Goal: Find specific page/section: Find specific page/section

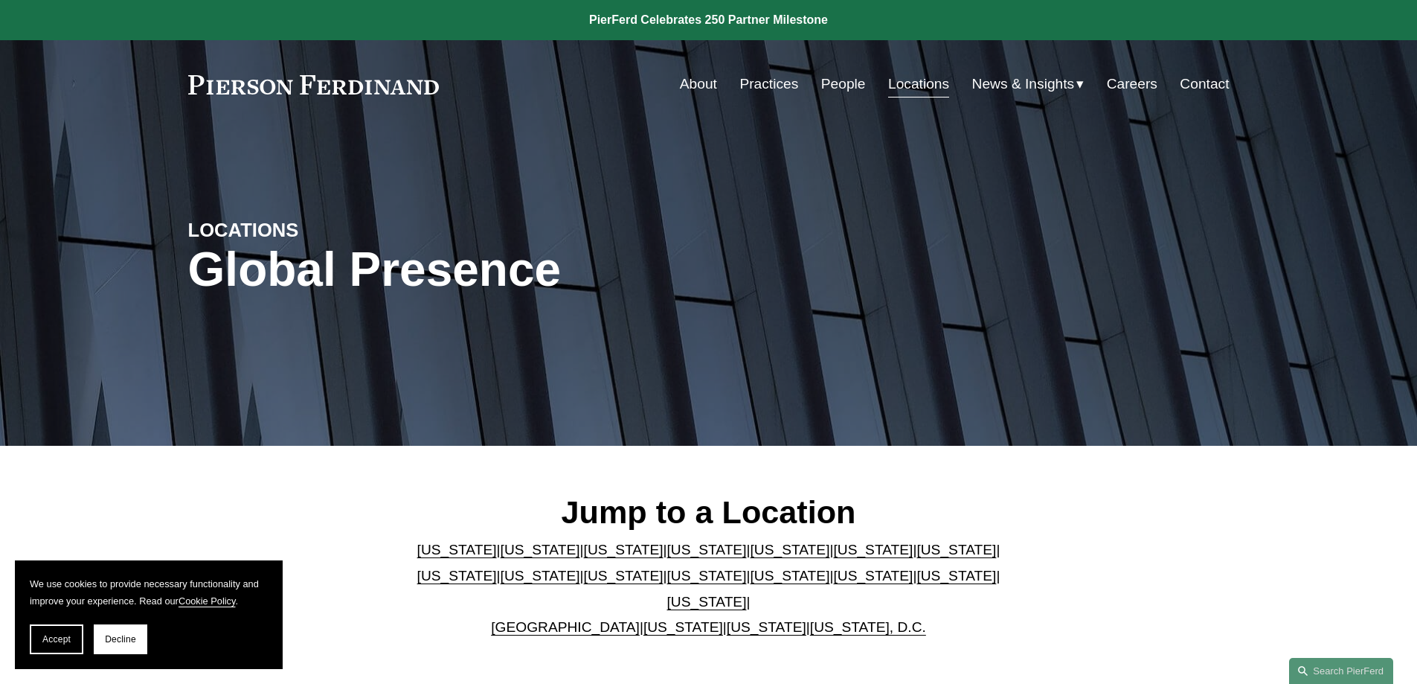
click at [750, 556] on link "[US_STATE]" at bounding box center [790, 550] width 80 height 16
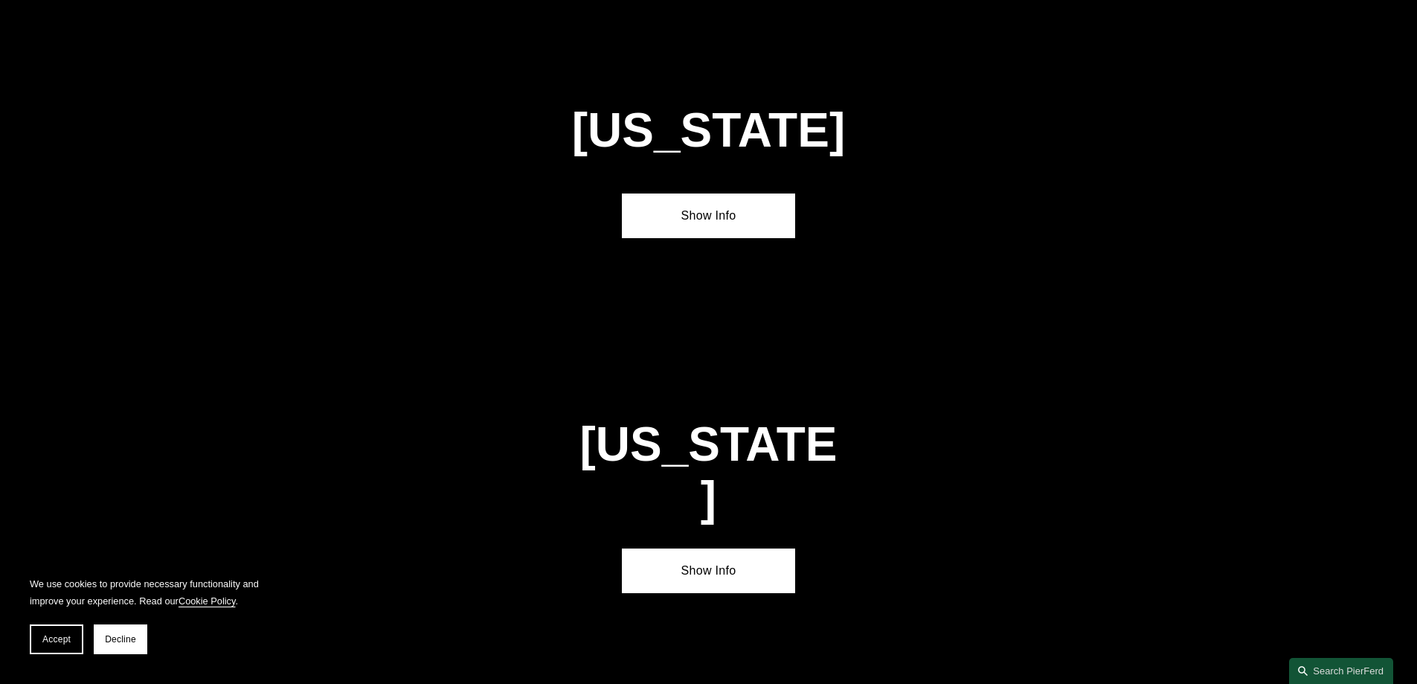
scroll to position [1929, 0]
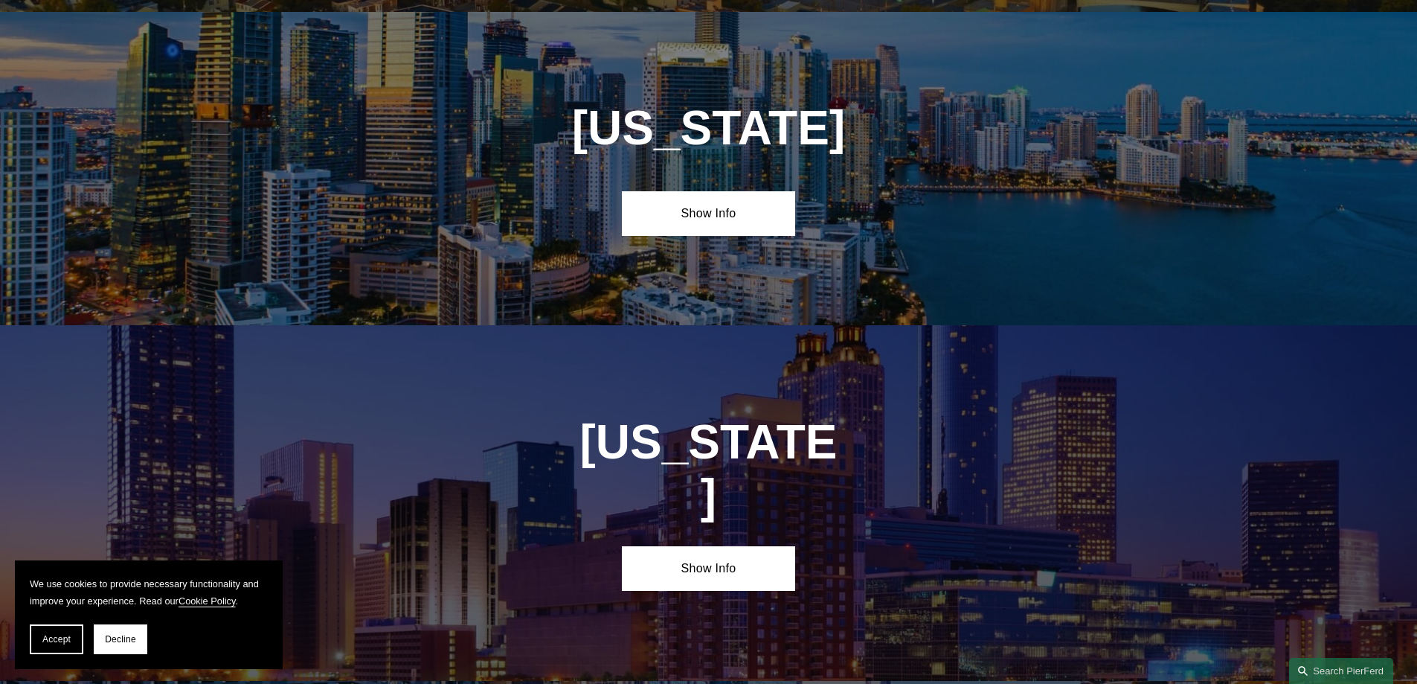
click at [707, 205] on link "Show Info" at bounding box center [708, 213] width 173 height 45
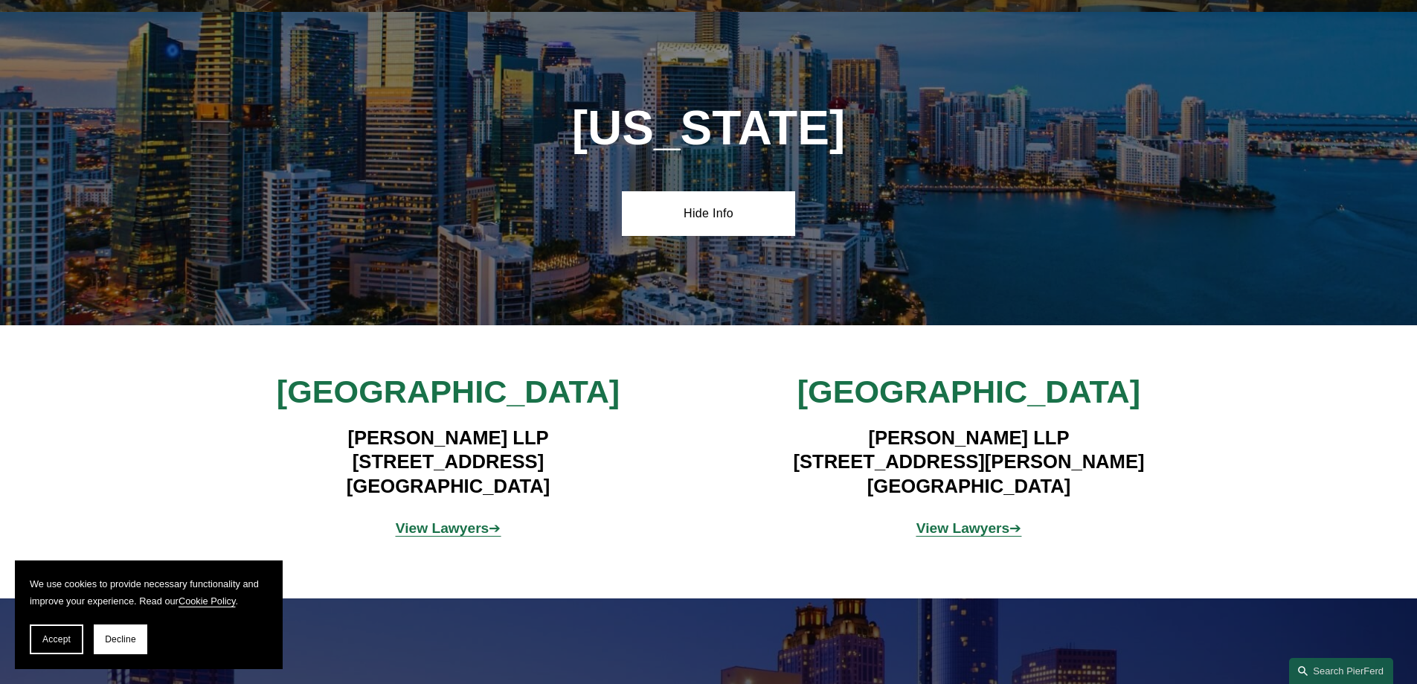
click at [462, 520] on strong "View Lawyers" at bounding box center [443, 528] width 94 height 16
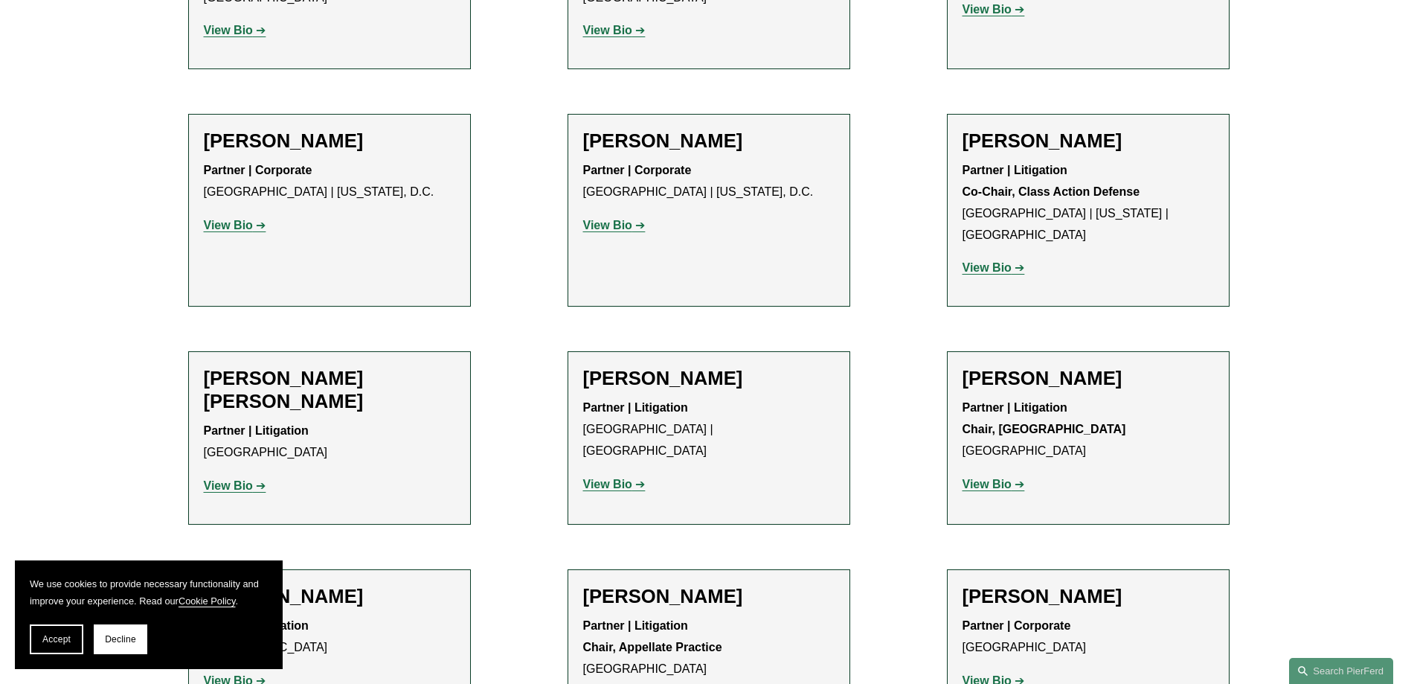
scroll to position [1190, 0]
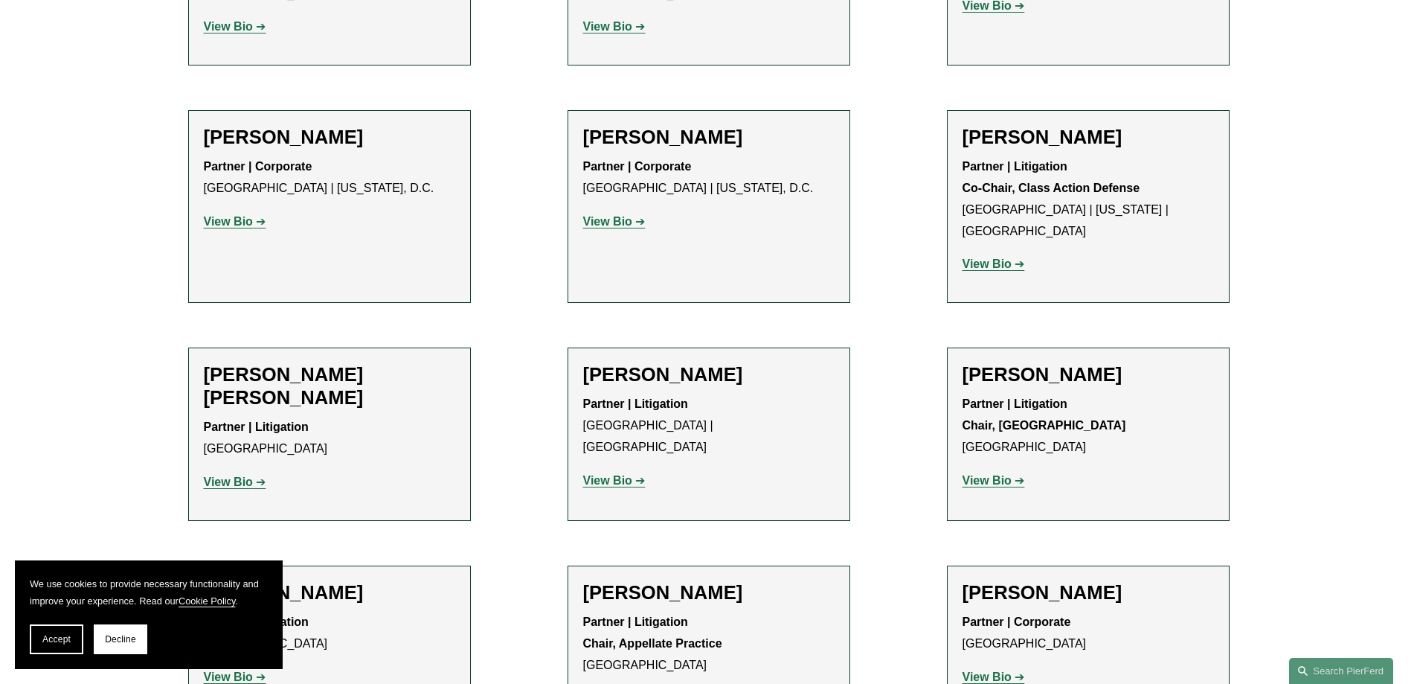
click at [624, 215] on strong "View Bio" at bounding box center [607, 221] width 49 height 13
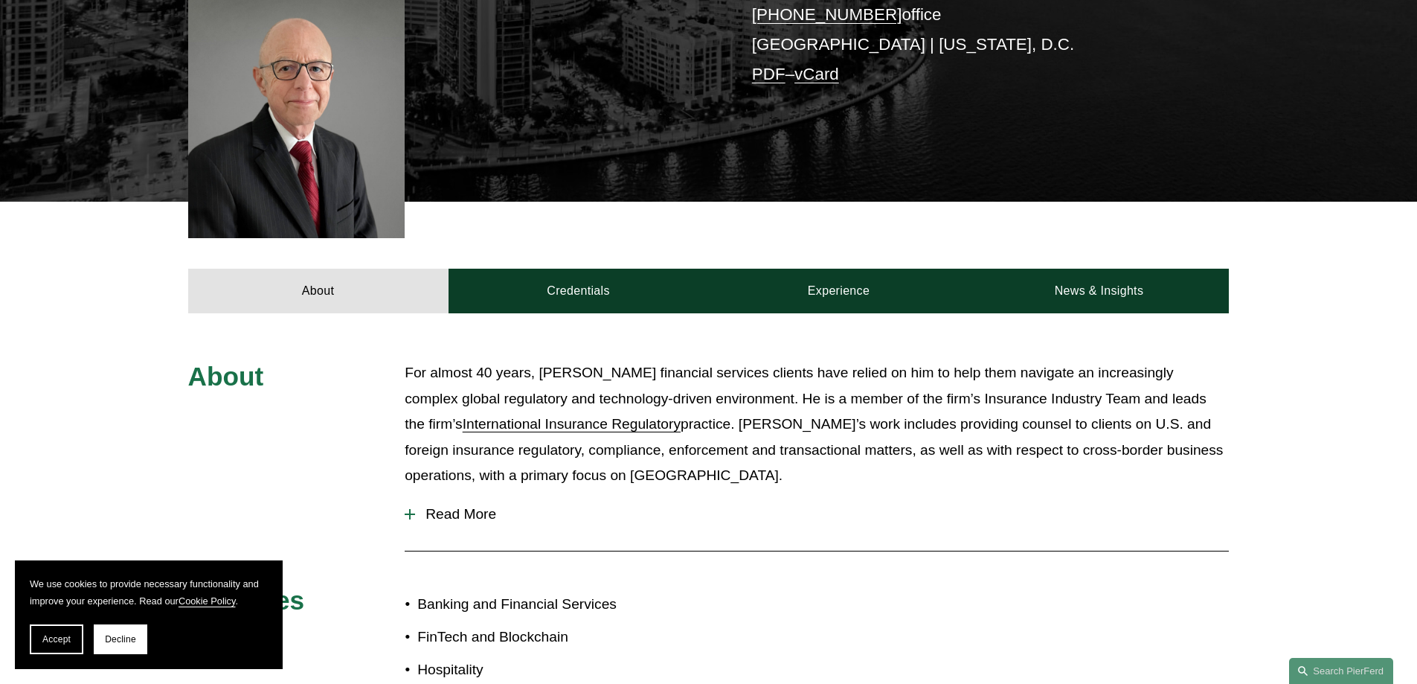
scroll to position [446, 0]
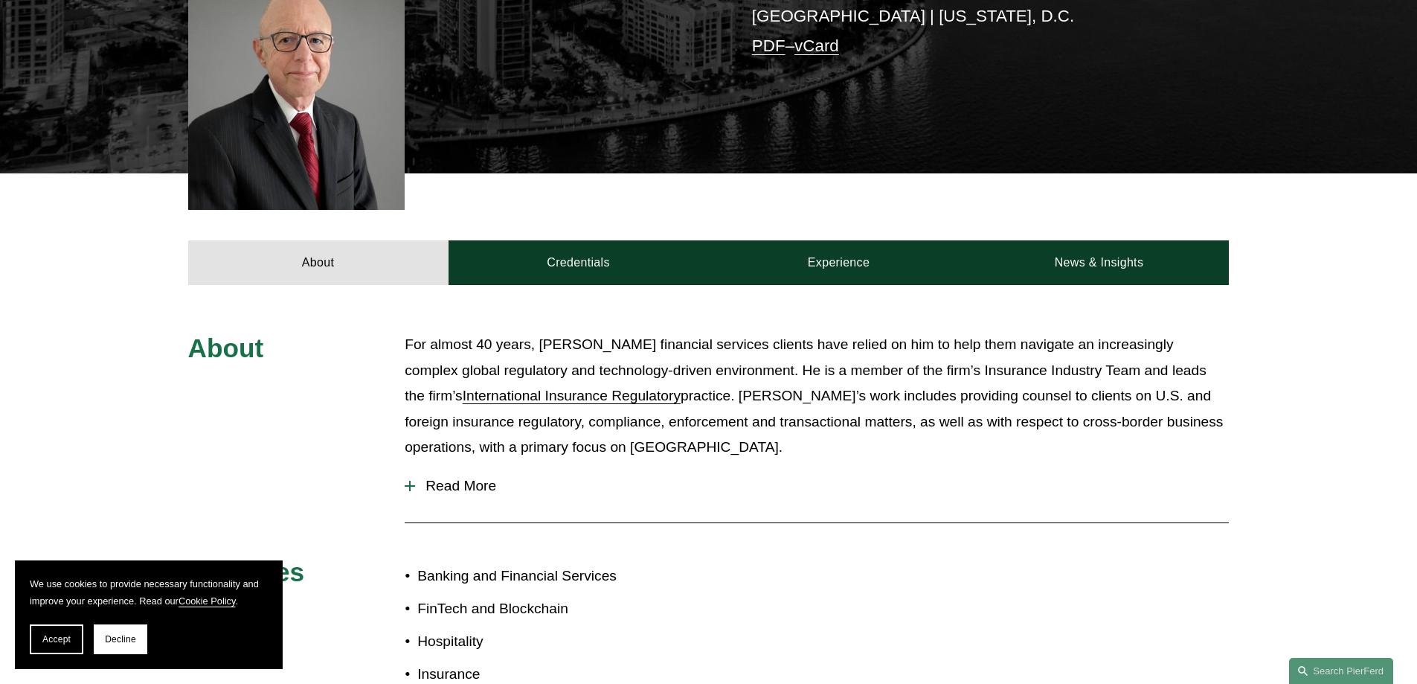
click at [409, 481] on div at bounding box center [409, 486] width 1 height 10
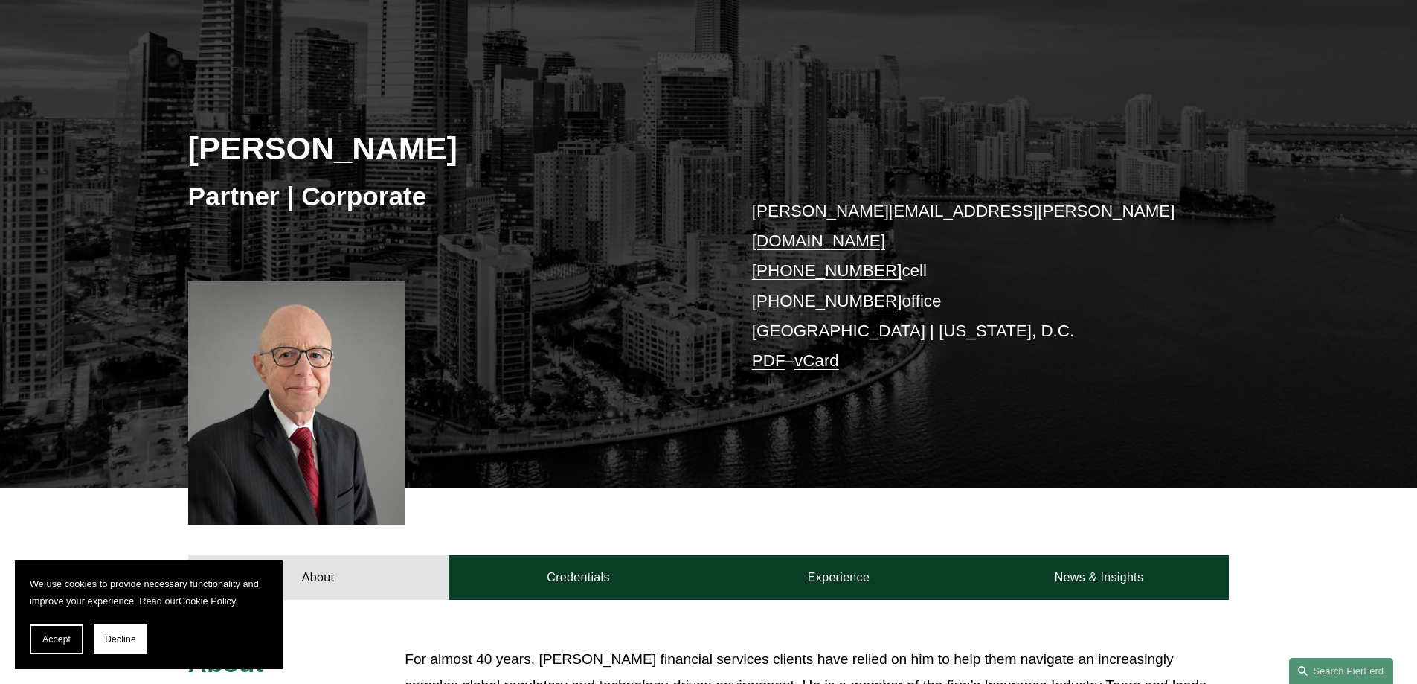
scroll to position [0, 0]
